Goal: Task Accomplishment & Management: Complete application form

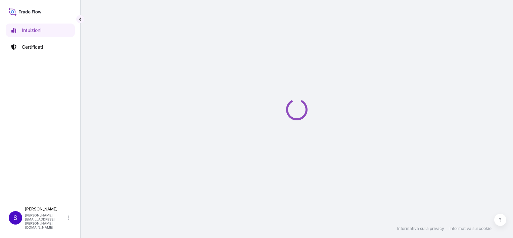
select select "2025"
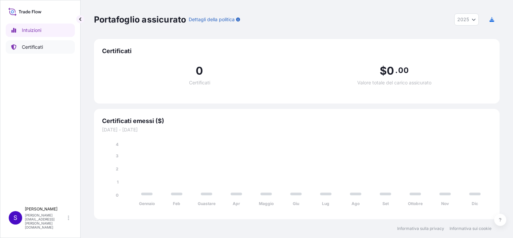
click at [38, 47] on p "Certificati" at bounding box center [32, 47] width 21 height 7
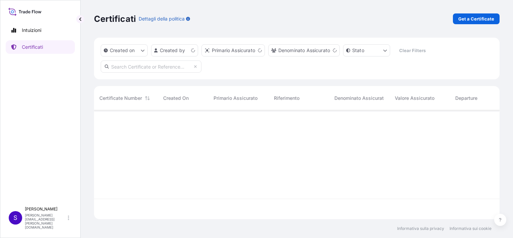
scroll to position [107, 400]
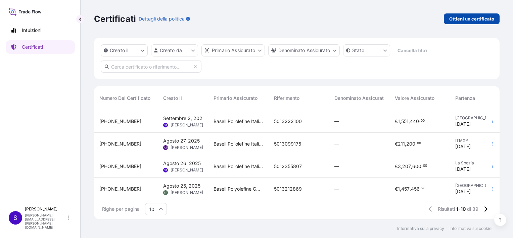
click at [469, 18] on p "Ottieni un certificato" at bounding box center [471, 18] width 45 height 7
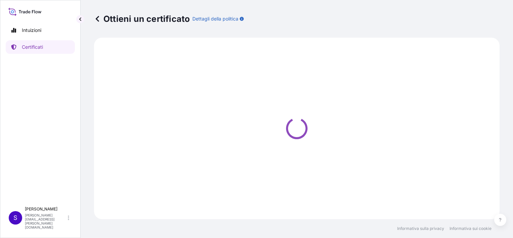
select select "Sea"
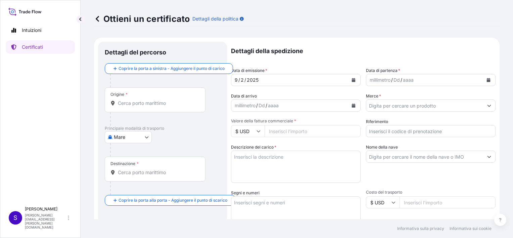
click at [130, 102] on input "Origine *" at bounding box center [157, 103] width 79 height 7
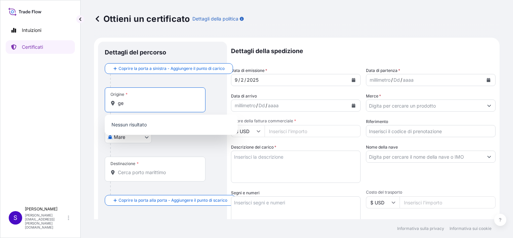
type input "g"
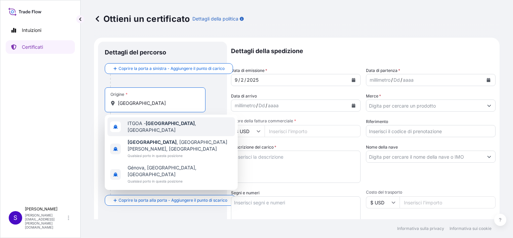
click at [144, 125] on span "ITGOA - [GEOGRAPHIC_DATA] , [GEOGRAPHIC_DATA]" at bounding box center [180, 126] width 105 height 13
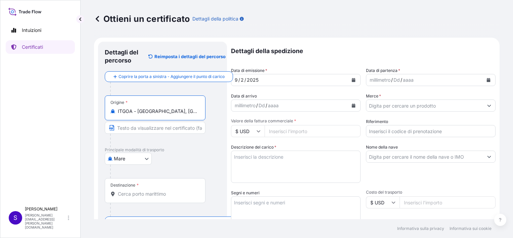
type input "ITGOA - [GEOGRAPHIC_DATA], [GEOGRAPHIC_DATA]"
click at [138, 127] on input "Testo da visualizzare sul certificato" at bounding box center [155, 128] width 101 height 12
type input "g"
type input "[GEOGRAPHIC_DATA]"
click at [137, 190] on input "Destinazione *" at bounding box center [157, 193] width 79 height 7
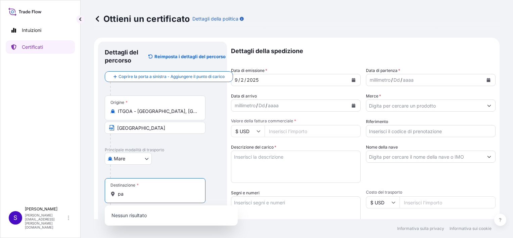
type input "p"
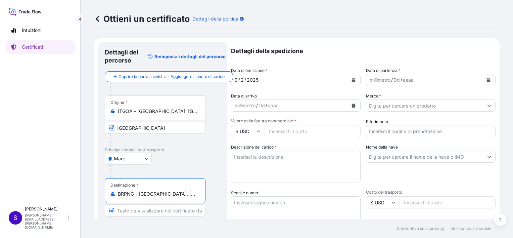
type input "BRPNG - [GEOGRAPHIC_DATA], [GEOGRAPHIC_DATA]"
click at [142, 211] on input "Testo da visualizzare sul certificato" at bounding box center [155, 210] width 101 height 12
type input "PARANAGUA"
click at [352, 80] on icon "Calendario" at bounding box center [354, 80] width 4 height 4
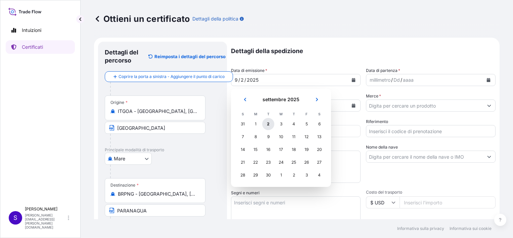
click at [269, 125] on div "2" at bounding box center [268, 124] width 12 height 12
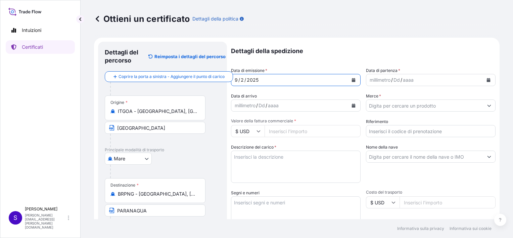
click at [487, 80] on icon "Calendario" at bounding box center [489, 80] width 4 height 4
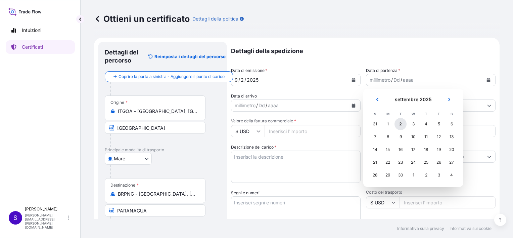
click at [398, 125] on div "2" at bounding box center [401, 124] width 12 height 12
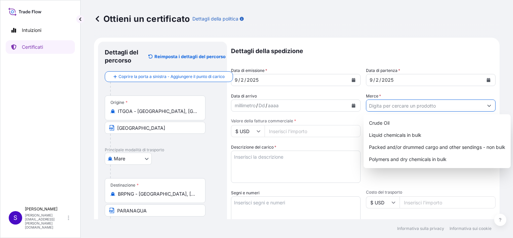
click at [420, 105] on input "Merce *" at bounding box center [424, 105] width 117 height 12
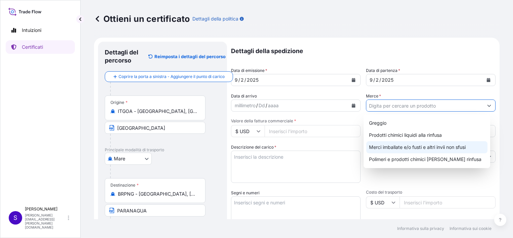
click at [399, 146] on div "Merci imballate e/o fusti e altri invii non sfusi" at bounding box center [426, 147] width 121 height 12
type input "Packed and/or drummed cargo and other sendings - non bulk"
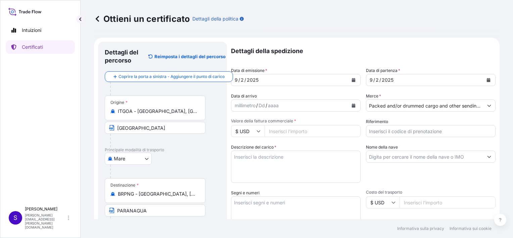
click at [259, 131] on icon at bounding box center [259, 131] width 4 height 4
click at [250, 150] on div "€ EUR" at bounding box center [248, 149] width 28 height 13
type input "€ EUR"
click at [283, 131] on input "[PERSON_NAME] fattura commerciale *" at bounding box center [313, 131] width 96 height 12
paste input "1.02"
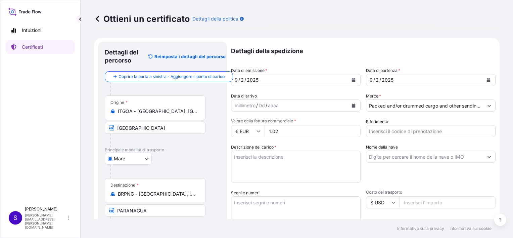
click at [261, 130] on input "€ EUR" at bounding box center [248, 131] width 34 height 12
drag, startPoint x: 282, startPoint y: 131, endPoint x: 266, endPoint y: 130, distance: 16.1
click at [266, 130] on input "1.02" at bounding box center [313, 131] width 96 height 12
paste input "number"
drag, startPoint x: 281, startPoint y: 133, endPoint x: 260, endPoint y: 129, distance: 21.0
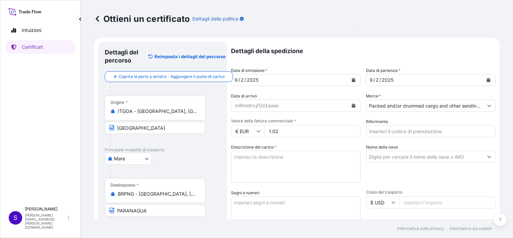
click at [260, 129] on div "€ EUR 1.02" at bounding box center [296, 131] width 130 height 12
paste input "number"
type input "1.02"
drag, startPoint x: 283, startPoint y: 132, endPoint x: 263, endPoint y: 130, distance: 21.0
click at [263, 130] on div "€ EUR 1.02" at bounding box center [296, 131] width 130 height 12
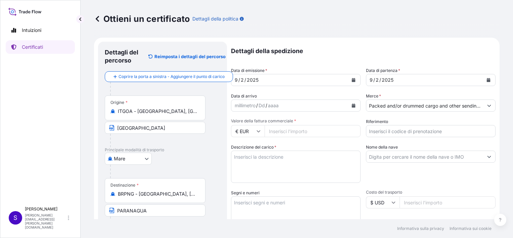
click at [258, 129] on icon at bounding box center [259, 131] width 4 height 4
click at [248, 179] on div "$ USD" at bounding box center [248, 177] width 28 height 13
type input "$ USD"
click at [275, 130] on input "[PERSON_NAME] fattura commerciale *" at bounding box center [313, 131] width 96 height 12
paste input "1.02"
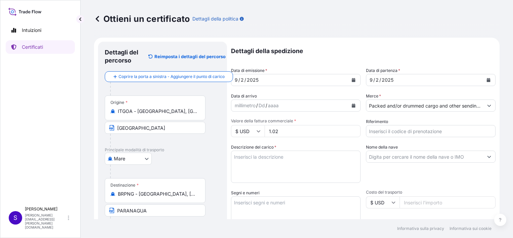
drag, startPoint x: 281, startPoint y: 132, endPoint x: 264, endPoint y: 130, distance: 17.2
click at [264, 130] on div "$ USD 1.02" at bounding box center [296, 131] width 130 height 12
type input "1015680.00"
click at [381, 131] on input "Riferimento" at bounding box center [431, 131] width 130 height 12
type input "4500813779"
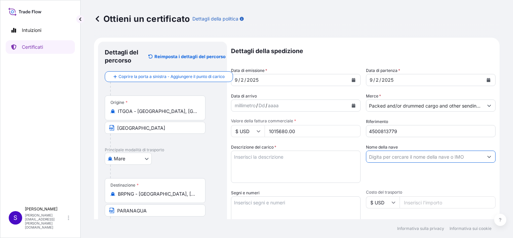
click at [384, 156] on input "Nome della nave" at bounding box center [424, 156] width 117 height 12
paste input "MSC GHANA - MM535A"
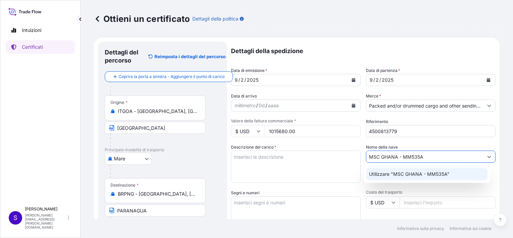
click at [446, 174] on p "Utilizzare "MSC GHANA - MM535A"" at bounding box center [409, 174] width 81 height 7
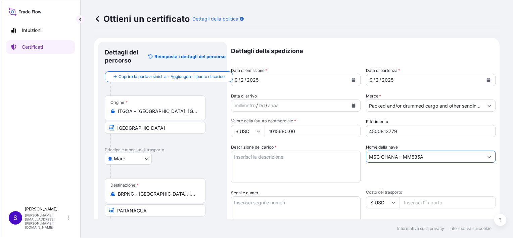
type input "MSC GHANA - MM535A"
click at [250, 159] on textarea "Descrizione del [PERSON_NAME] *" at bounding box center [296, 166] width 130 height 32
paste textarea "56 Drum(s) (1A2) LOADED ONTO 16 PALLETS LOADED INTO 1 20' CONTAINER(S) Z 213 AV…"
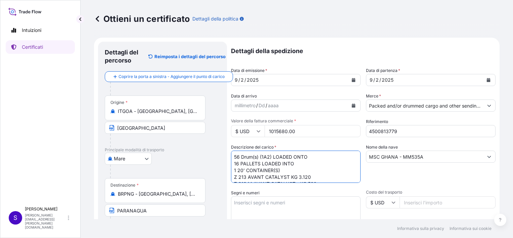
scroll to position [11, 0]
drag, startPoint x: 247, startPoint y: 172, endPoint x: 250, endPoint y: 171, distance: 3.8
click at [247, 172] on textarea "56 Drum(s) (1A2) LOADED ONTO 16 PALLETS LOADED INTO 1 20' CONTAINER(S) Z 213 AV…" at bounding box center [296, 166] width 130 height 32
click at [289, 165] on textarea "56 Drum(s) (1A2) LOADED ONTO 16 PALLETS LOADED INTO 1 20' CONTAINER(S) Z 213 AV…" at bounding box center [296, 166] width 130 height 32
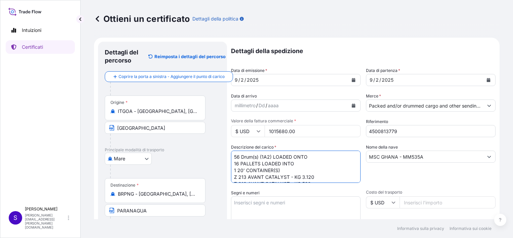
click at [294, 156] on textarea "56 Drum(s) (1A2) LOADED ONTO 16 PALLETS LOADED INTO 1 20' CONTAINER(S) Z 213 AV…" at bounding box center [296, 166] width 130 height 32
click at [283, 157] on textarea "56 Drum(s) (1A2) LOADED INTO 16 PALLETS LOADED INTO 1 20' CONTAINER(S) Z 213 AV…" at bounding box center [296, 166] width 130 height 32
click at [233, 156] on textarea "56 Drum(s) (1A2) LOADED INTO 16 PALLETS LOADED INTO 1 20' CONTAINER(S) Z 213 AV…" at bounding box center [296, 166] width 130 height 32
click at [234, 156] on textarea "56 Drum(s) (1A2) LOADED INTO 16 PALLETS LOADED INTO 1 20' CONTAINER(S) Z 213 AV…" at bounding box center [296, 166] width 130 height 32
paste textarea "1 x 20' DRY"
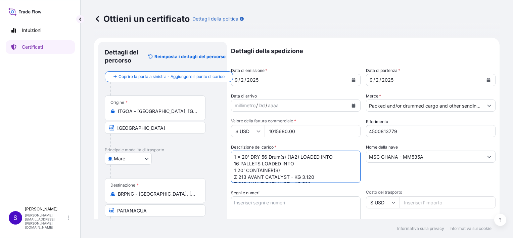
click at [249, 156] on textarea "1 x 20' DRY 56 Drum(s) (1A2) LOADED INTO 16 PALLETS LOADED INTO 1 20' CONTAINER…" at bounding box center [296, 166] width 130 height 32
drag, startPoint x: 328, startPoint y: 156, endPoint x: 336, endPoint y: 154, distance: 8.2
click at [328, 156] on textarea "1x20'BOX DRY 56 Drum(s) (1A2) LOADED INTO 16 PALLETS LOADED INTO 1 20' CONTAINE…" at bounding box center [296, 166] width 130 height 32
click at [258, 157] on textarea "1x20'BOX DRY 56 Drum(s) (1A2) LOADED ON TO 16 PALLETS LOADED INTO 1 20' CONTAIN…" at bounding box center [296, 166] width 130 height 32
click at [279, 170] on textarea "1x20'BOX DRY 56 Drum(s) (1A2) LOADED ON TO 16 PALLETS LOADED INTO 1 20' CONTAIN…" at bounding box center [296, 166] width 130 height 32
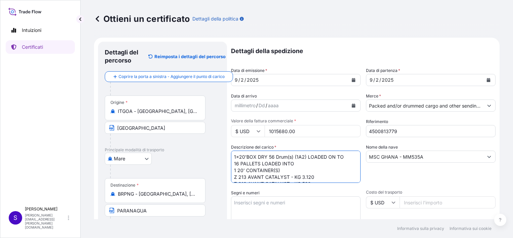
drag, startPoint x: 272, startPoint y: 169, endPoint x: 239, endPoint y: 170, distance: 32.9
click at [230, 169] on form "Dettagli del percorso Reimposta i dettagli del percorso Coprire la porta a sini…" at bounding box center [297, 211] width 406 height 347
drag, startPoint x: 233, startPoint y: 157, endPoint x: 255, endPoint y: 156, distance: 22.5
click at [255, 156] on textarea "1x20'BOX DRY 56 Drum(s) (1A2) LOADED ON TO 16 PALLETS LOADED INTO 1 20' CONTAIN…" at bounding box center [296, 166] width 130 height 32
paste textarea "1 20' CONTAINER"
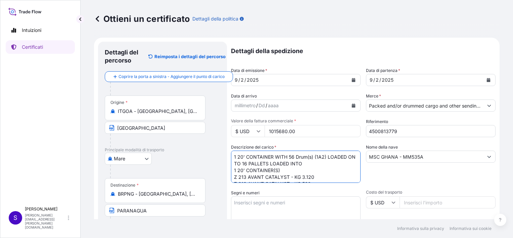
drag, startPoint x: 278, startPoint y: 163, endPoint x: 302, endPoint y: 168, distance: 24.8
click at [302, 168] on textarea "1 20' CONTAINER WITH 56 Drum(s) (1A2) LOADED ON TO 16 PALLETS LOADED INTO 1 20'…" at bounding box center [296, 166] width 130 height 32
click at [291, 170] on textarea "1 20' CONTAINER WITH 56 Drum(s) (1A2) LOADED ON TO 16 PALLETS , GROSS WEIGHT 7.…" at bounding box center [296, 166] width 130 height 32
paste textarea "1 20' CONTAINER"
drag, startPoint x: 289, startPoint y: 169, endPoint x: 333, endPoint y: 168, distance: 44.4
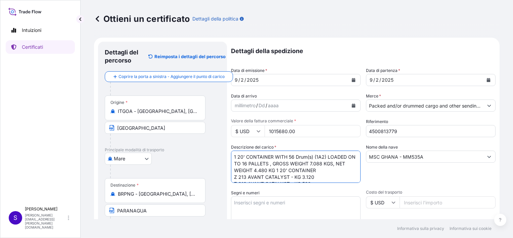
click at [333, 168] on textarea "1 20' CONTAINER WITH 56 Drum(s) (1A2) LOADED ON TO 16 PALLETS , GROSS WEIGHT 7.…" at bounding box center [296, 166] width 130 height 32
click at [327, 177] on textarea "1 20' CONTAINER WITH 56 Drum(s) (1A2) LOADED ON TO 16 PALLETS , GROSS WEIGHT 7.…" at bounding box center [296, 166] width 130 height 32
type textarea "1 20' CONTAINER WITH 56 Drum(s) (1A2) LOADED ON TO 16 PALLETS , GROSS WEIGHT 7.…"
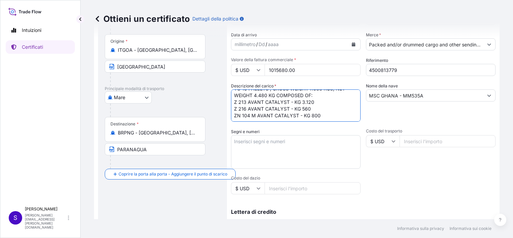
scroll to position [68, 0]
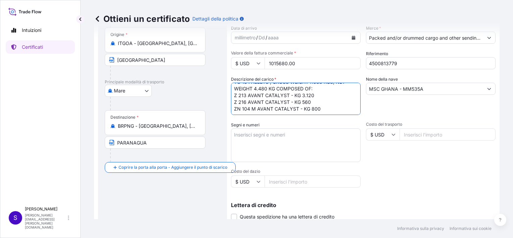
click at [241, 132] on textarea "Segni e numeri" at bounding box center [296, 145] width 130 height 34
click at [245, 136] on textarea "Segni e numeri" at bounding box center [296, 145] width 130 height 34
paste textarea "Marks and Numbers: PO. 4500813779 COUNTRY OF ORIGIN : [GEOGRAPHIC_DATA] FREIGHT…"
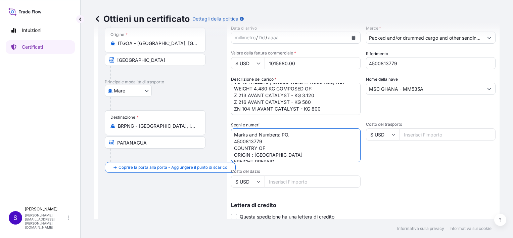
scroll to position [3, 0]
click at [293, 131] on textarea "Marks and Numbers: PO. 4500813779 COUNTRY OF ORIGIN : [GEOGRAPHIC_DATA] FREIGHT…" at bounding box center [296, 145] width 130 height 34
click at [275, 149] on textarea "Marks and Numbers: PO. 4500813779 COUNTRY OF ORIGIN : [GEOGRAPHIC_DATA] FREIGHT…" at bounding box center [296, 145] width 130 height 34
click at [275, 146] on textarea "Marks and Numbers: PO. 4500813779 COUNTRY OF ORIGIN : [GEOGRAPHIC_DATA] FREIGHT…" at bounding box center [296, 145] width 130 height 34
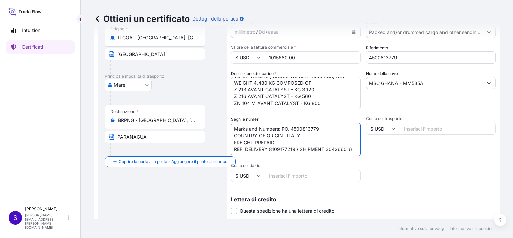
scroll to position [165, 0]
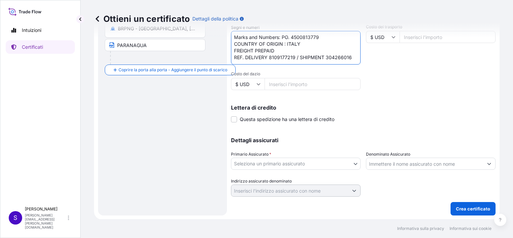
type textarea "Marks and Numbers: PO. 4500813779 COUNTRY OF ORIGIN : ITALY FREIGHT PREPAID REF…"
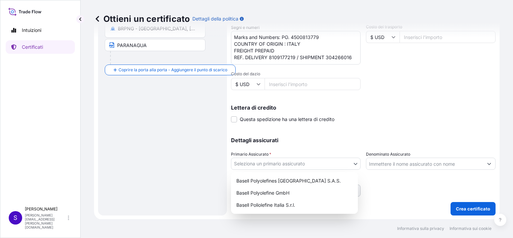
click at [353, 163] on body "Intuizioni Certificati S [PERSON_NAME] [PERSON_NAME][EMAIL_ADDRESS][PERSON_NAME…" at bounding box center [256, 119] width 513 height 238
click at [293, 204] on div "Basell Poliolefine Italia S.r.l." at bounding box center [295, 205] width 122 height 12
select select "32017"
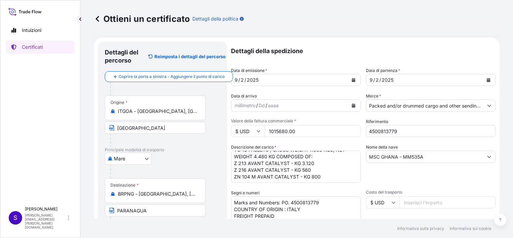
scroll to position [0, 0]
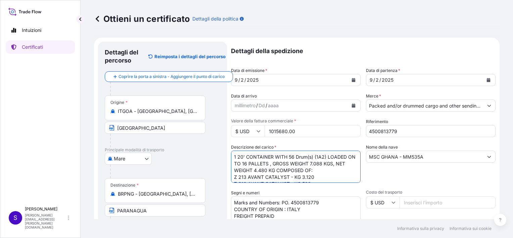
click at [272, 154] on textarea "1 20' CONTAINER WITH 56 Drum(s) (1A2) LOADED ON TO 16 PALLETS , GROSS WEIGHT 7.…" at bounding box center [296, 166] width 130 height 32
paste textarea "MEDU5608568"
click at [327, 156] on textarea "1 20' CONTAINER (MEDU5608568) WITH 56 Drum(s) (1A2) LOADED ON TO 16 PALLETS , G…" at bounding box center [296, 166] width 130 height 32
click at [236, 156] on textarea "1 20' CONTAINER (MEDU5608568) WITH n. 56 Drum(s) (1A2) LOADED ON TO 16 PALLETS …" at bounding box center [296, 166] width 130 height 32
click at [308, 163] on textarea "1X20' CONTAINER (MEDU5608568) WITH n. 56 Drum(s) (1A2) LOADED ON TO 16 PALLETS …" at bounding box center [296, 166] width 130 height 32
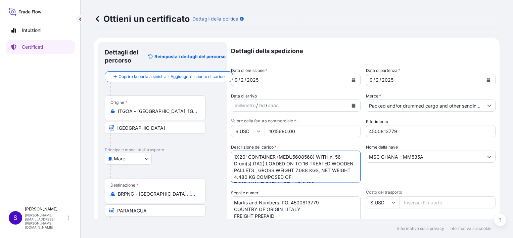
click at [279, 171] on textarea "1X20' CONTAINER (MEDU5608568) WITH n. 56 Drum(s) (1A2) LOADED ON TO 16 TREATED …" at bounding box center [296, 166] width 130 height 32
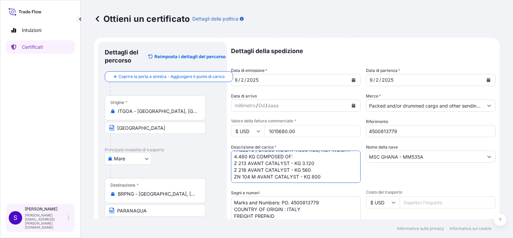
type textarea "1X20' CONTAINER (MEDU5608568) WITH n. 56 Drum(s) (1A2) LOADED ON TO 16 TREATED …"
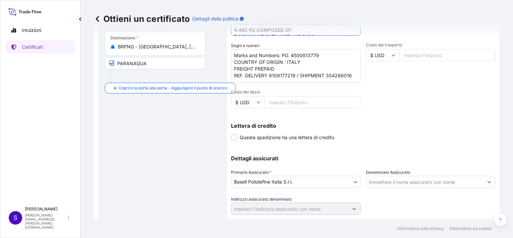
scroll to position [165, 0]
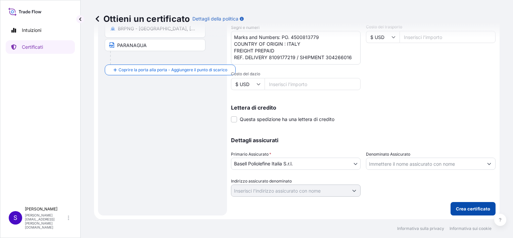
click at [470, 207] on p "Crea certificato" at bounding box center [473, 208] width 34 height 7
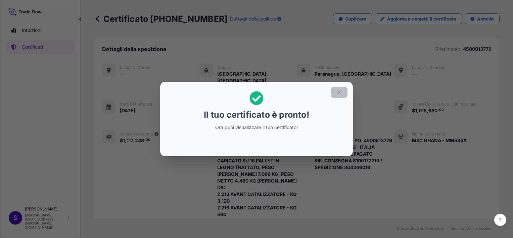
click at [340, 92] on icon "button" at bounding box center [339, 92] width 6 height 6
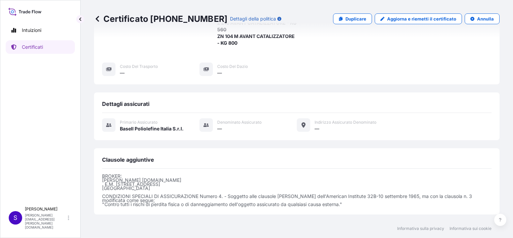
scroll to position [228, 0]
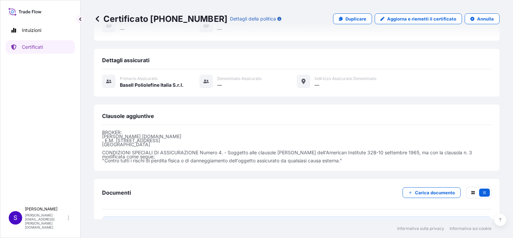
click at [129, 221] on span "Certificato" at bounding box center [132, 224] width 25 height 7
